Goal: Information Seeking & Learning: Learn about a topic

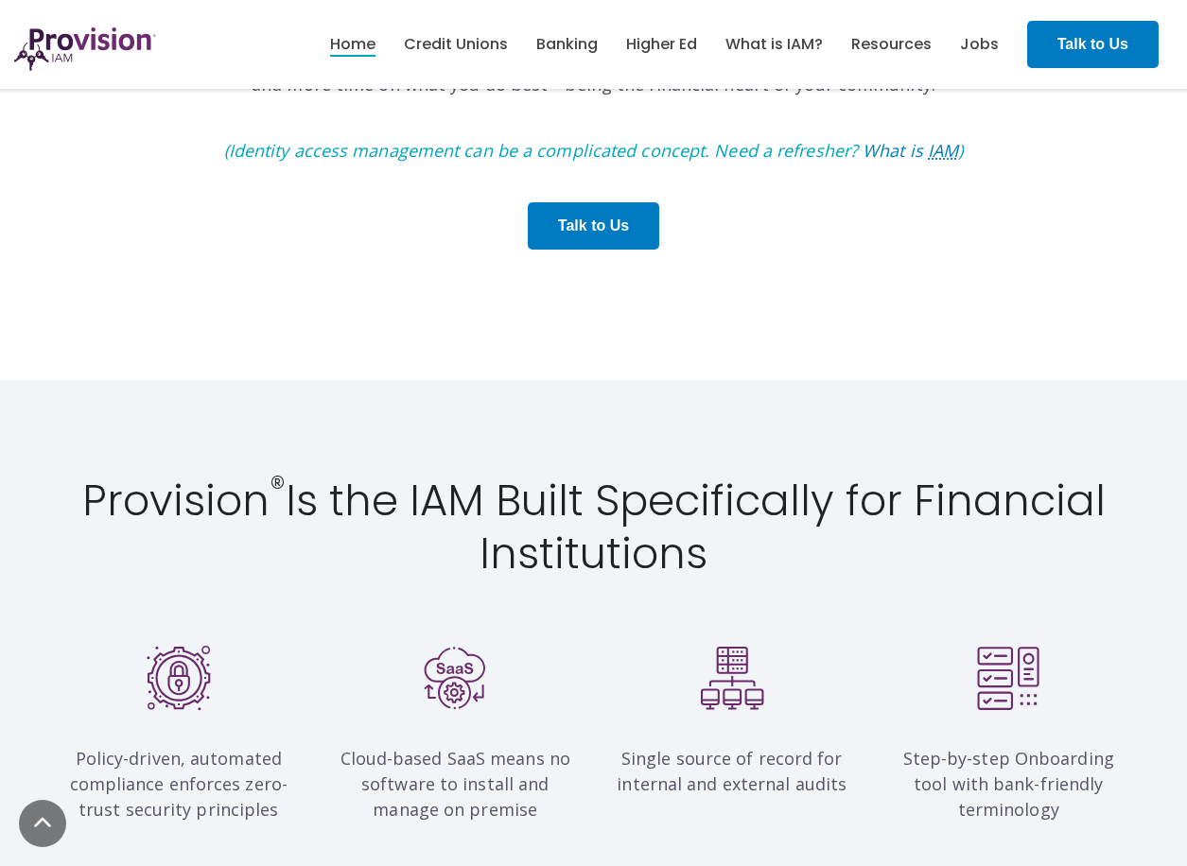
scroll to position [1702, 0]
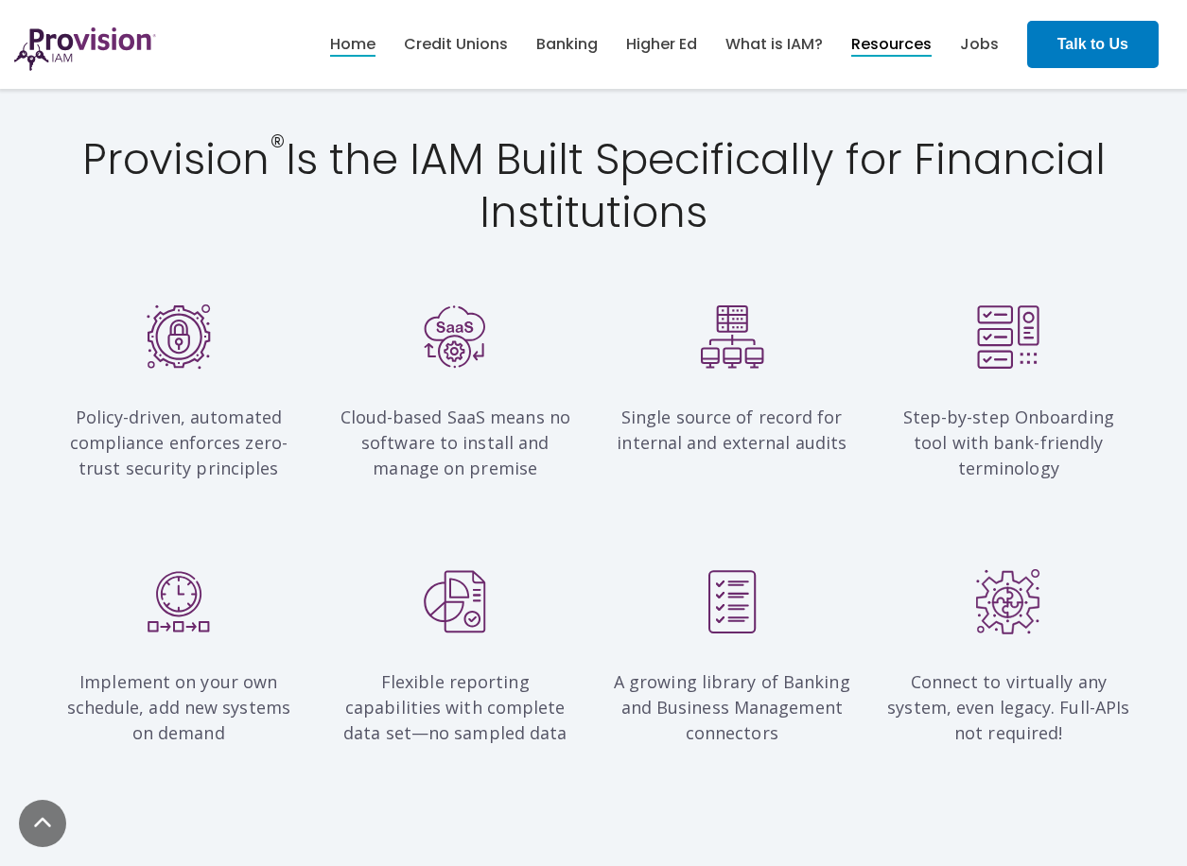
click at [899, 44] on link "Resources" at bounding box center [891, 44] width 80 height 32
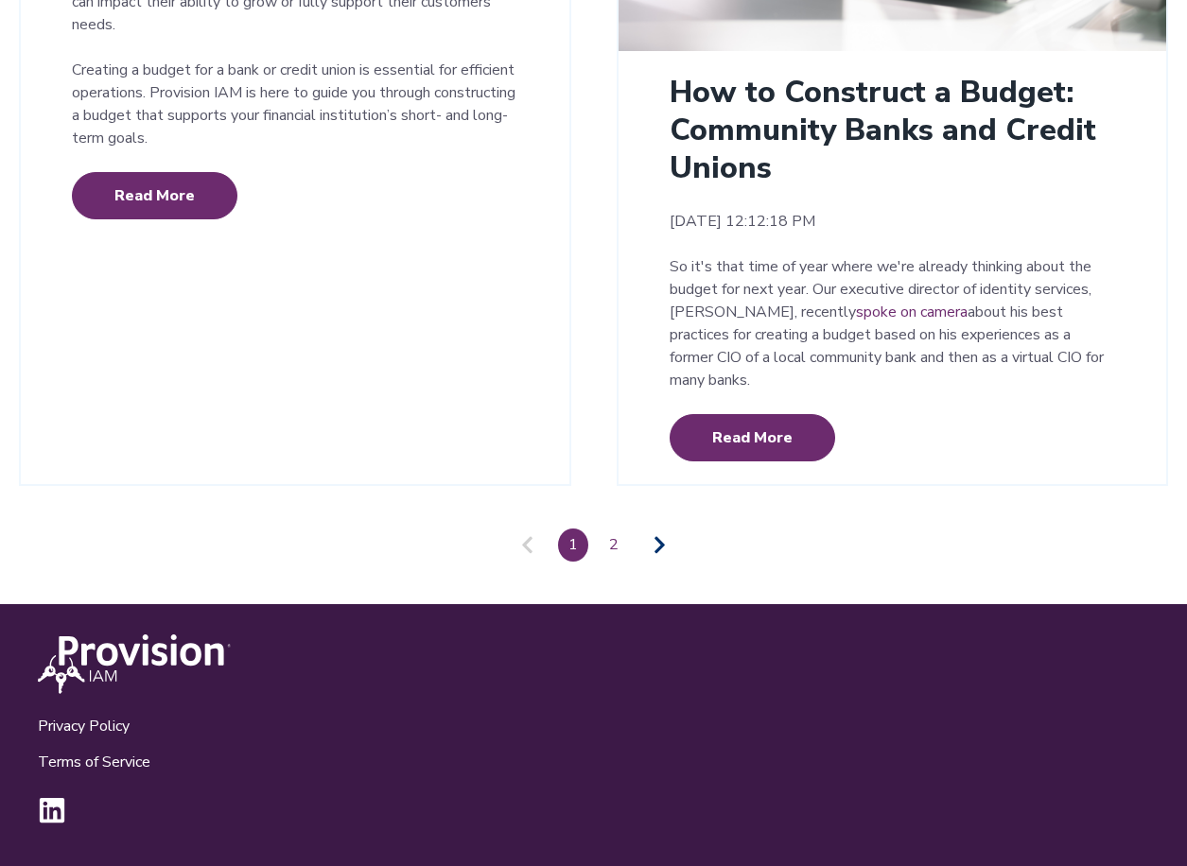
scroll to position [4450, 0]
click at [668, 550] on link "Pagination" at bounding box center [659, 545] width 43 height 30
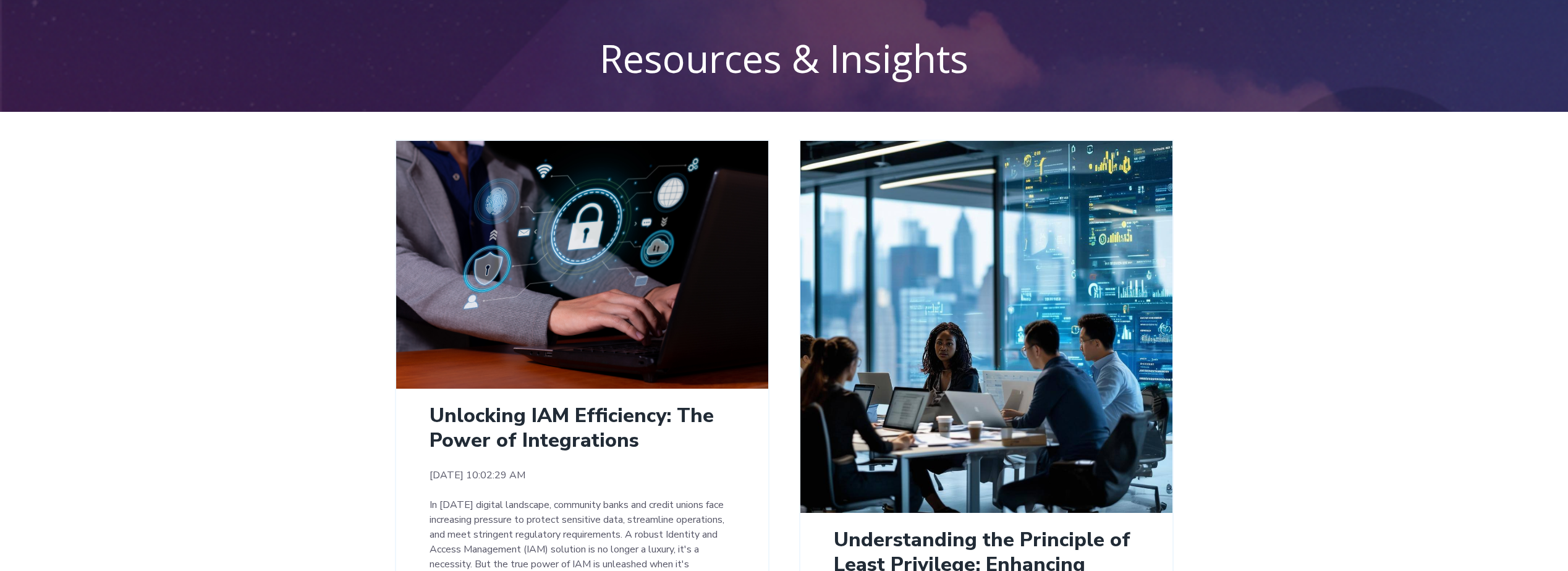
scroll to position [0, 0]
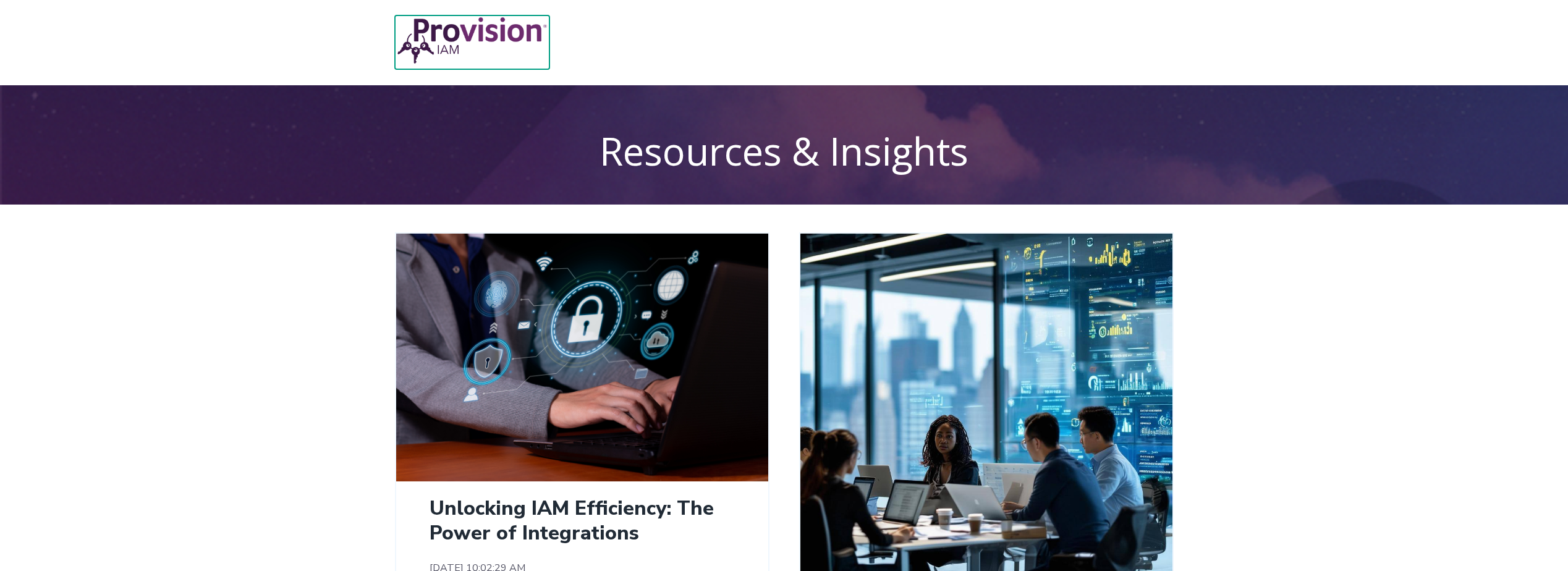
click at [480, 21] on img at bounding box center [472, 41] width 154 height 50
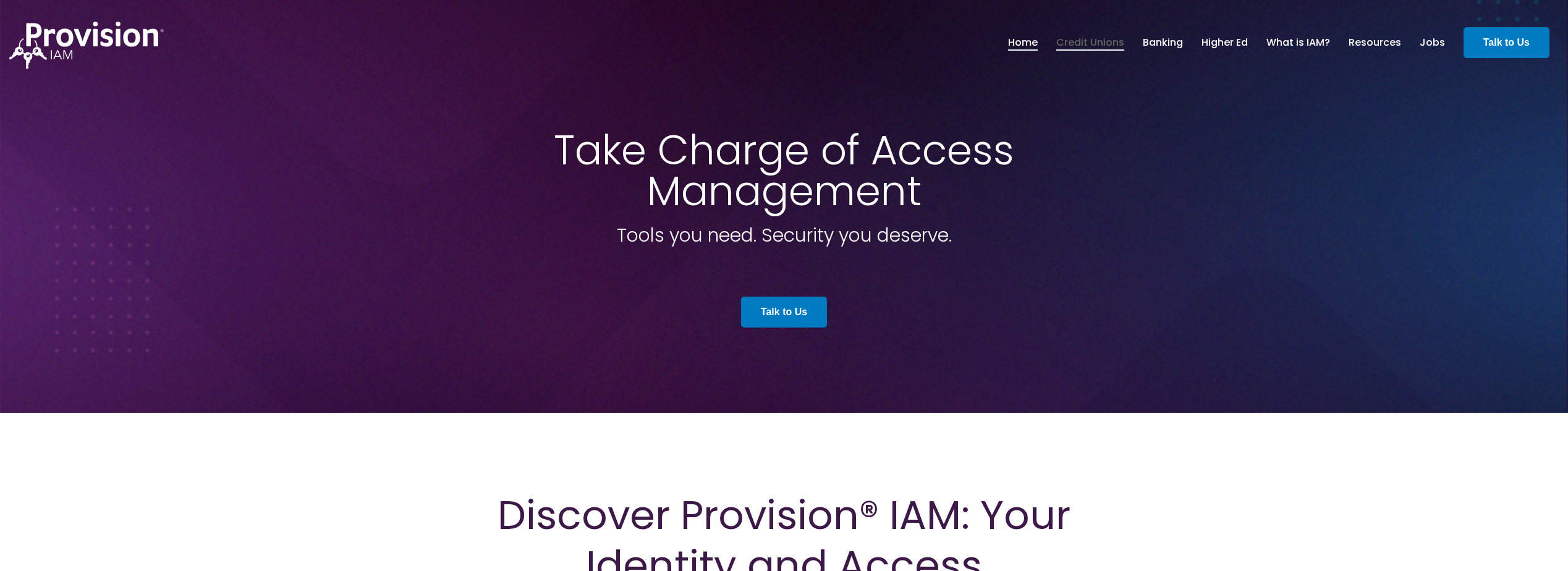
click at [1095, 46] on link "Credit Unions" at bounding box center [1090, 42] width 68 height 21
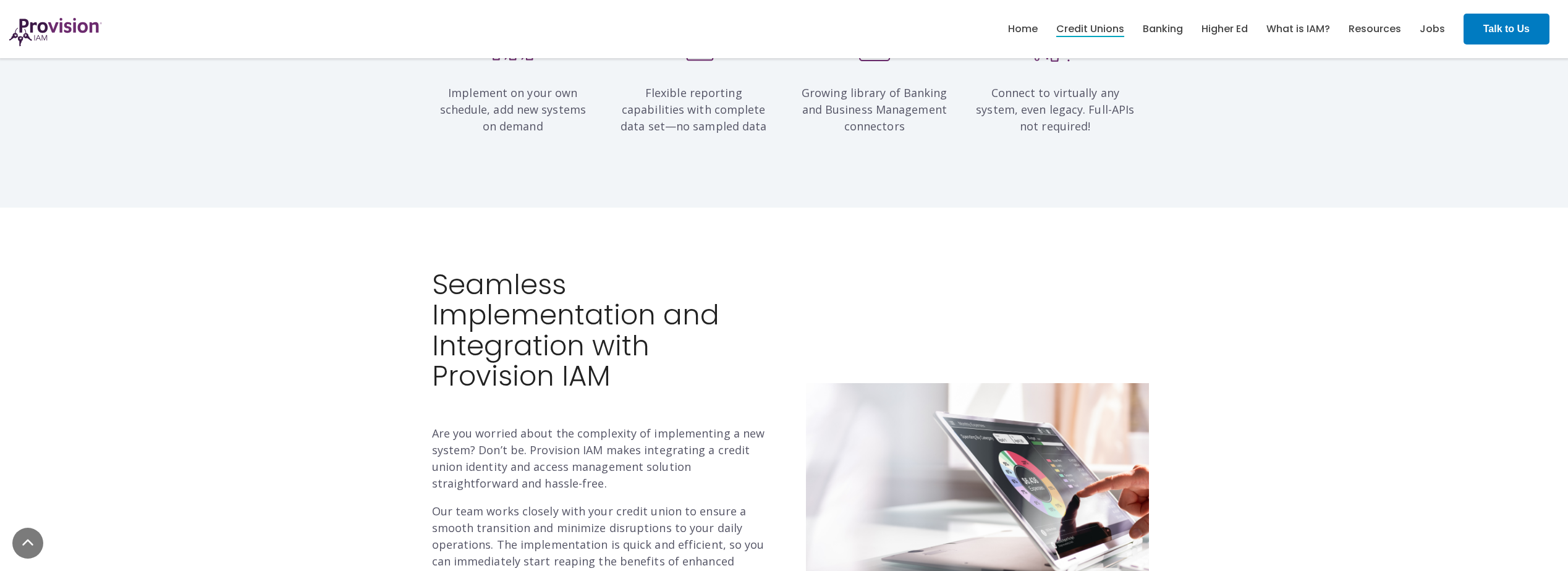
scroll to position [1164, 0]
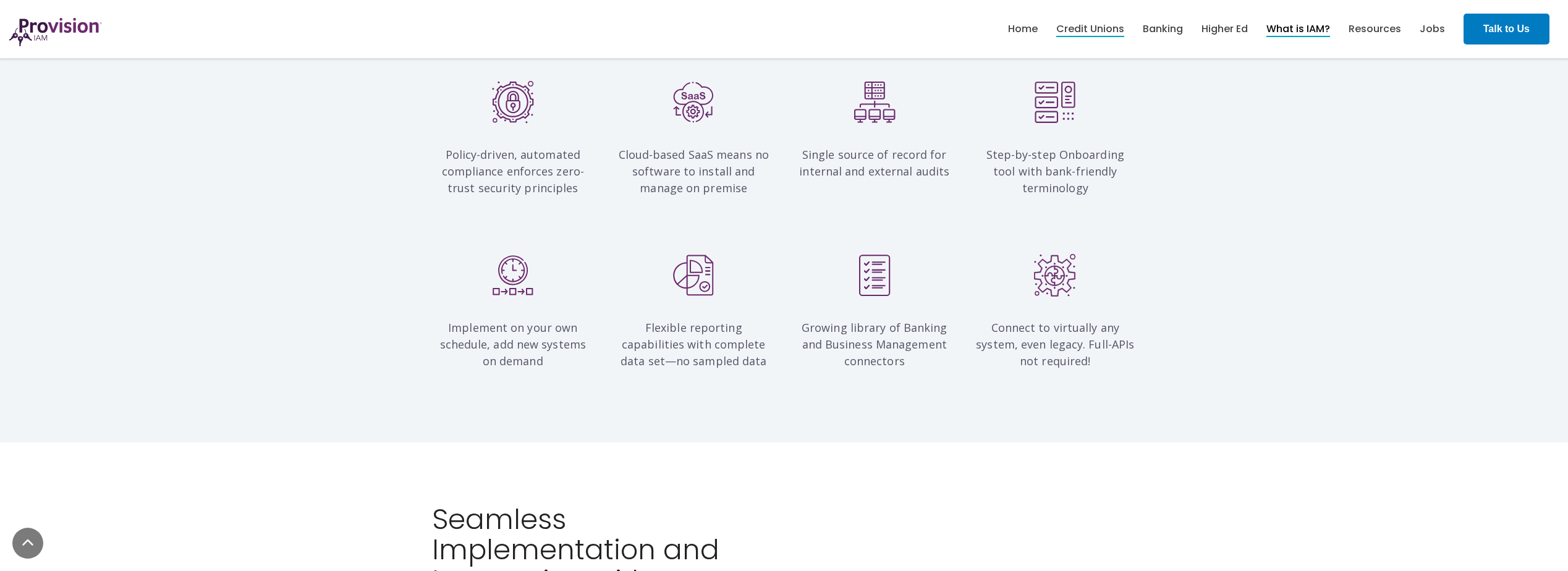
click at [1297, 34] on link "What is IAM?" at bounding box center [1297, 29] width 63 height 21
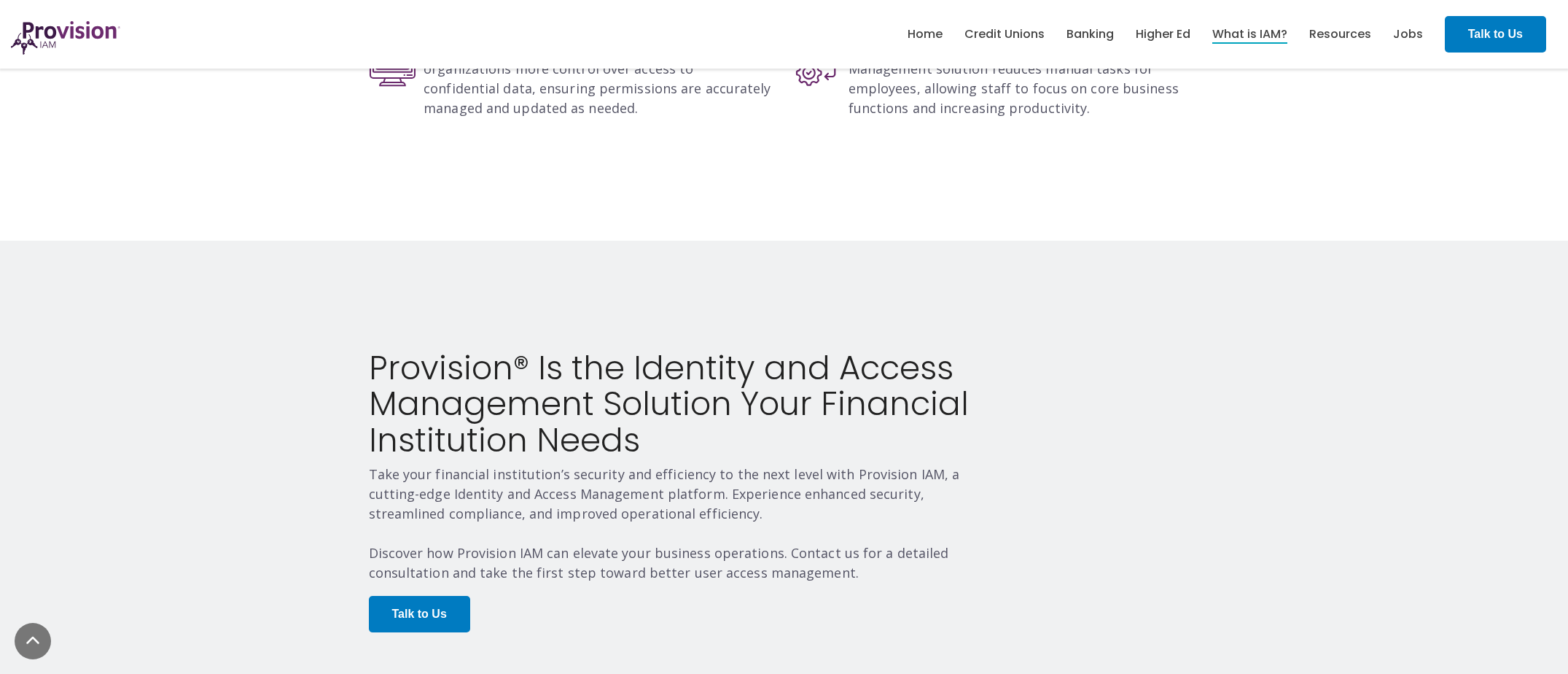
scroll to position [2460, 0]
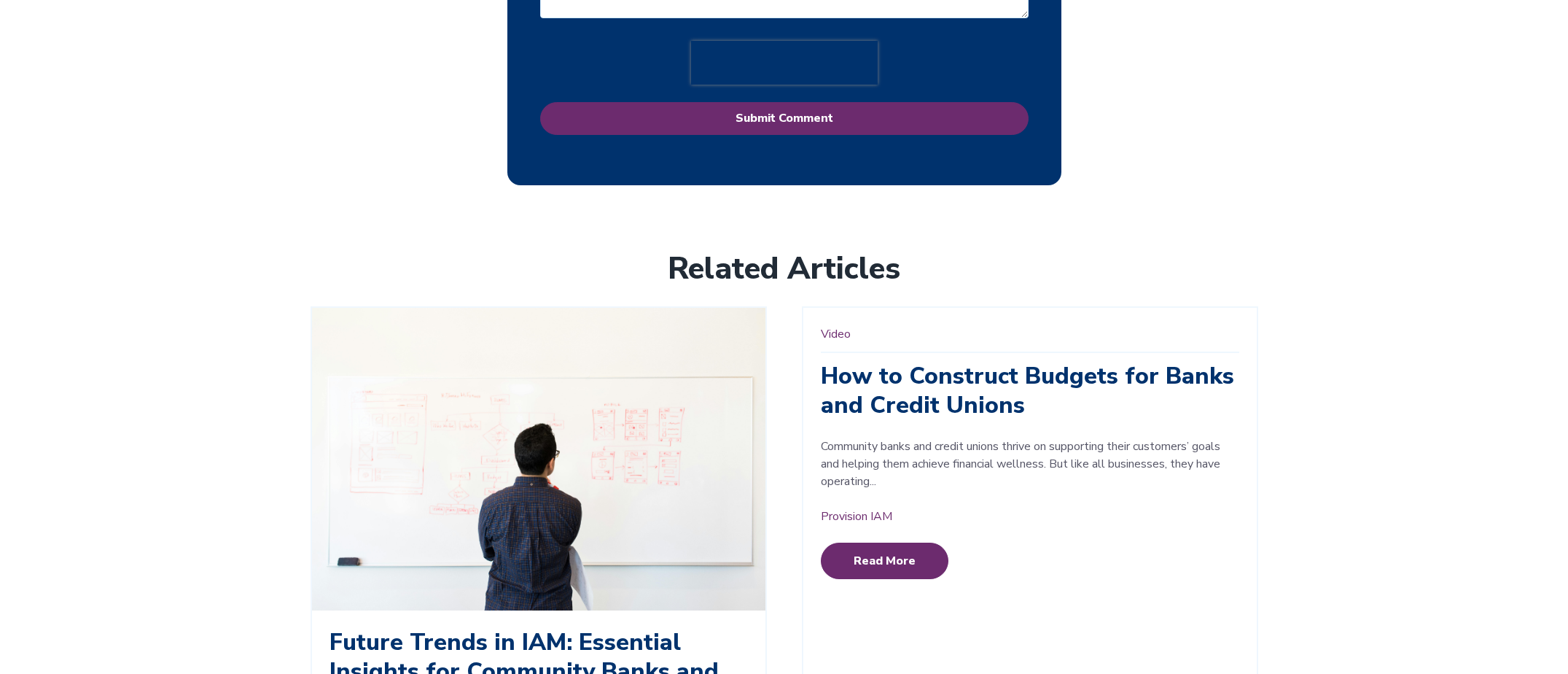
scroll to position [2972, 0]
